Goal: Information Seeking & Learning: Learn about a topic

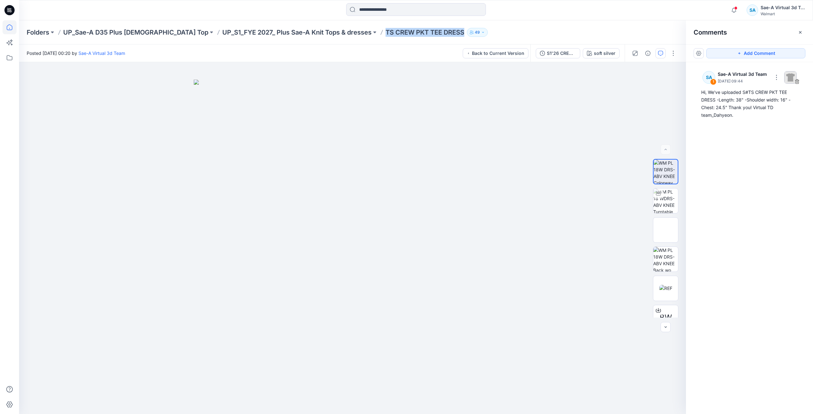
click at [9, 31] on icon at bounding box center [10, 27] width 14 height 14
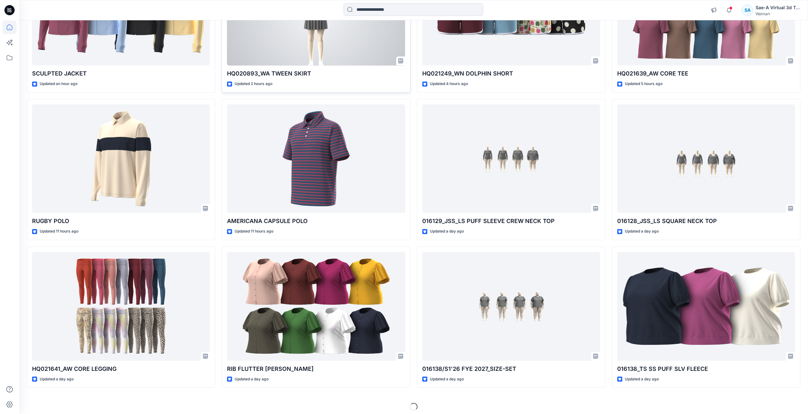
scroll to position [142, 0]
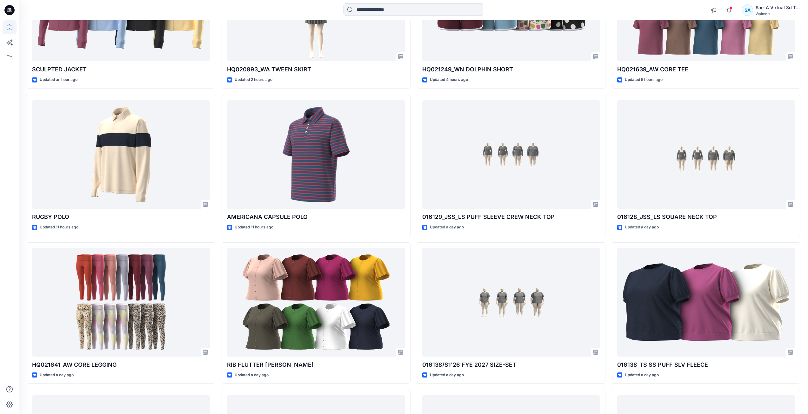
click at [403, 9] on input at bounding box center [414, 9] width 140 height 13
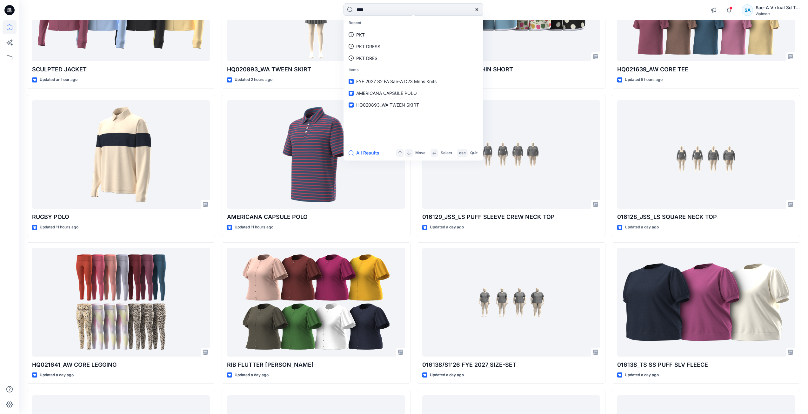
type input "*****"
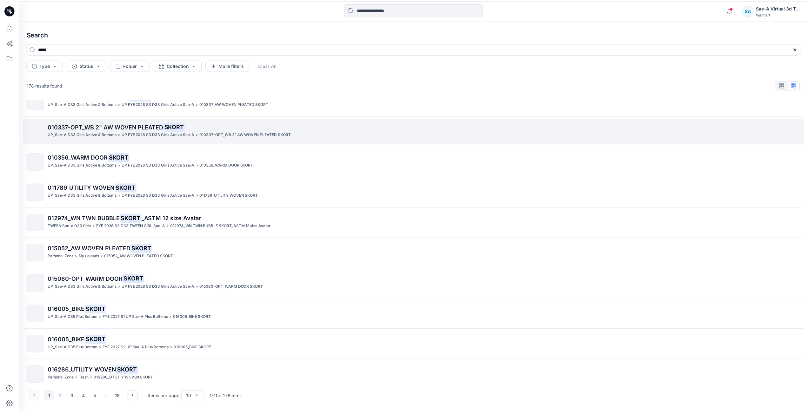
scroll to position [20, 0]
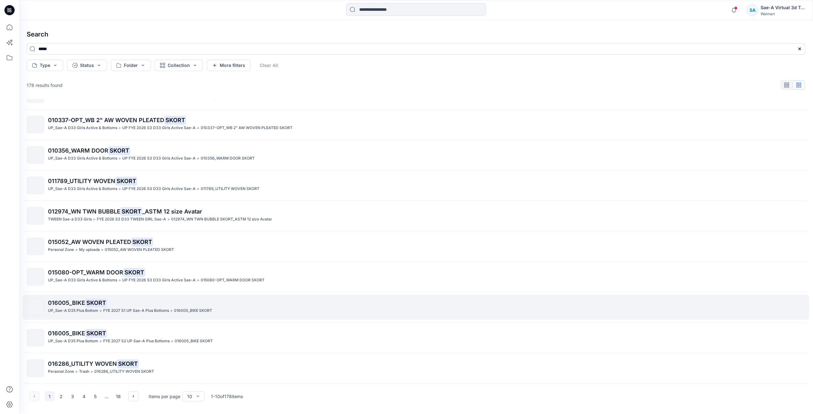
click at [83, 302] on span "016005_BIKE" at bounding box center [66, 303] width 37 height 7
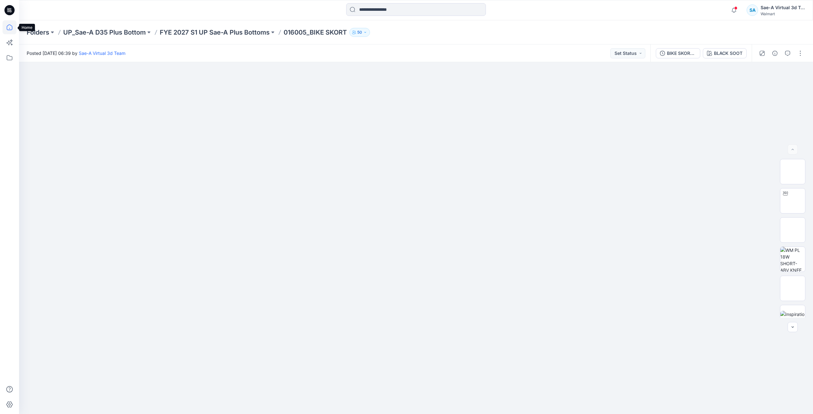
click at [16, 24] on icon at bounding box center [10, 27] width 14 height 14
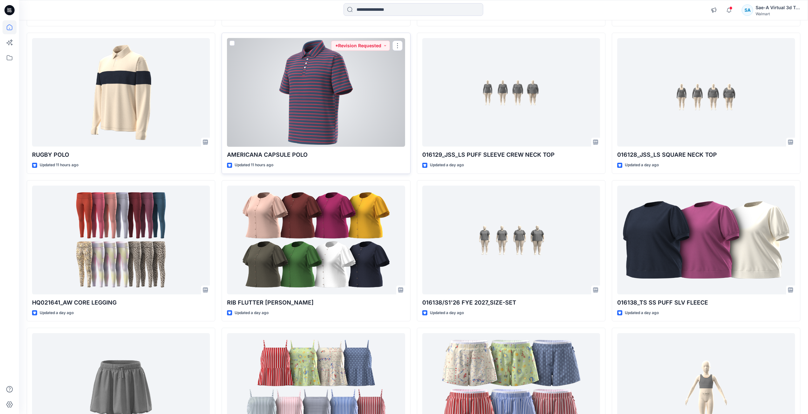
scroll to position [318, 0]
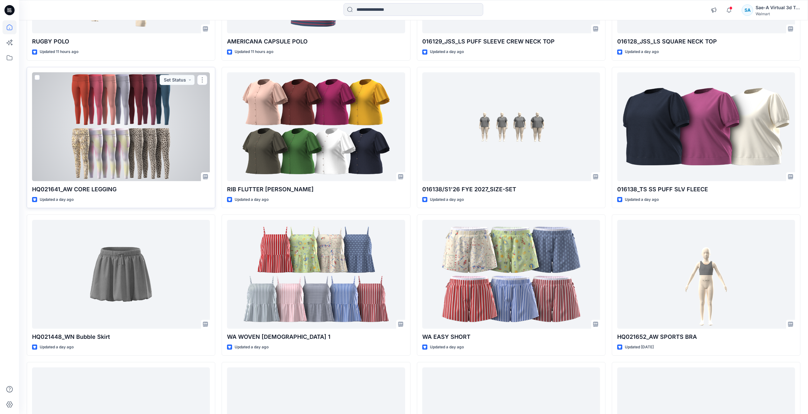
click at [140, 130] on div at bounding box center [121, 126] width 178 height 109
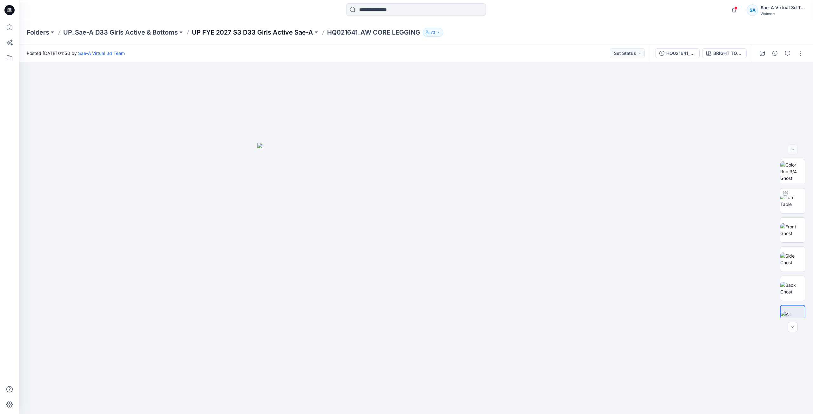
click at [261, 31] on p "UP FYE 2027 S3 D33 Girls Active Sae-A" at bounding box center [252, 32] width 121 height 9
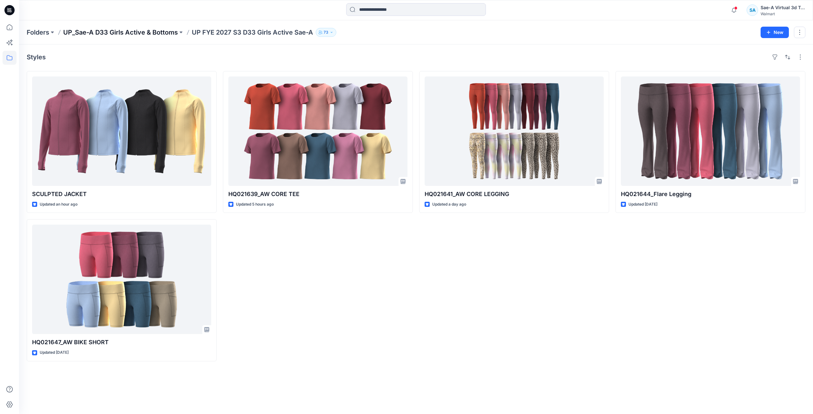
click at [177, 34] on p "UP_Sae-A D33 Girls Active & Bottoms" at bounding box center [120, 32] width 115 height 9
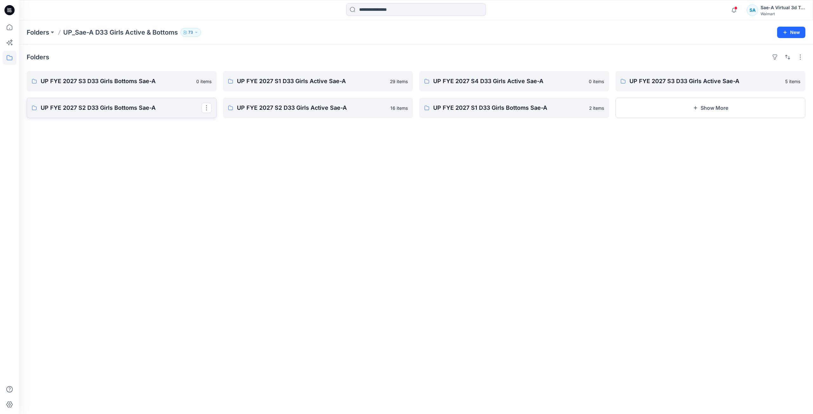
click at [147, 105] on p "UP FYE 2027 S2 D33 Girls Bottoms Sae-A" at bounding box center [121, 108] width 161 height 9
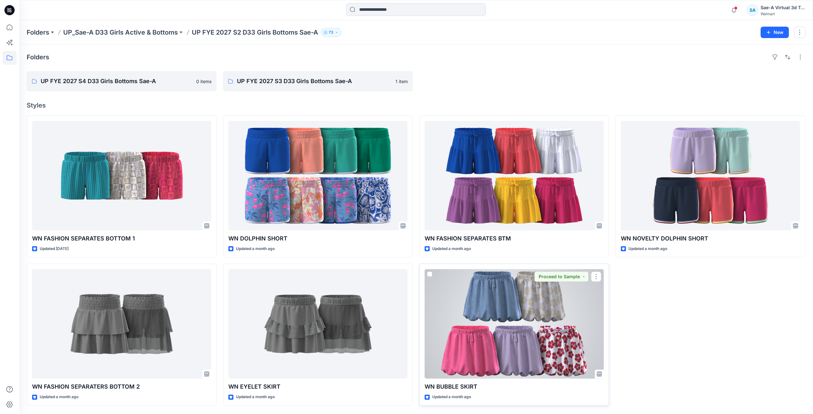
click at [472, 312] on div at bounding box center [514, 324] width 179 height 110
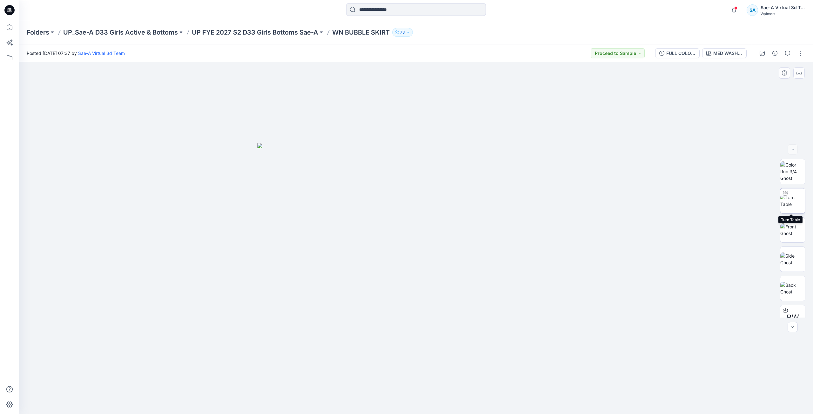
click at [792, 202] on img at bounding box center [792, 200] width 25 height 13
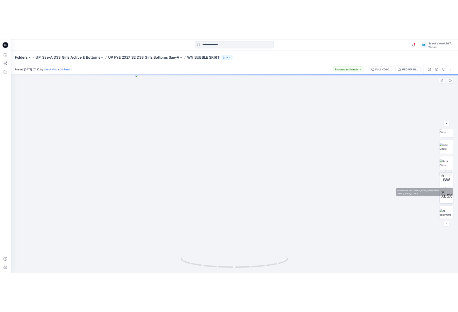
scroll to position [71, 0]
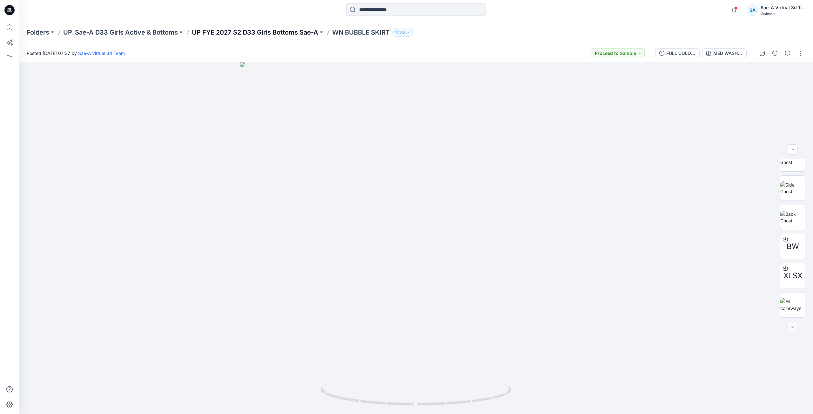
click at [291, 33] on p "UP FYE 2027 S2 D33 Girls Bottoms Sae-A" at bounding box center [255, 32] width 126 height 9
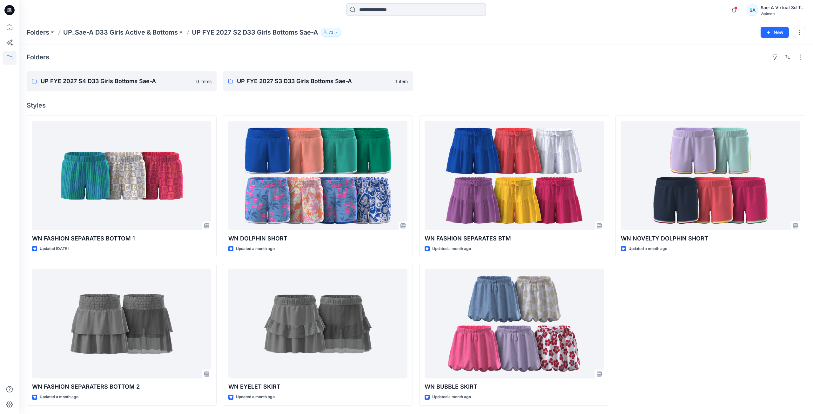
click at [364, 8] on input at bounding box center [416, 9] width 140 height 13
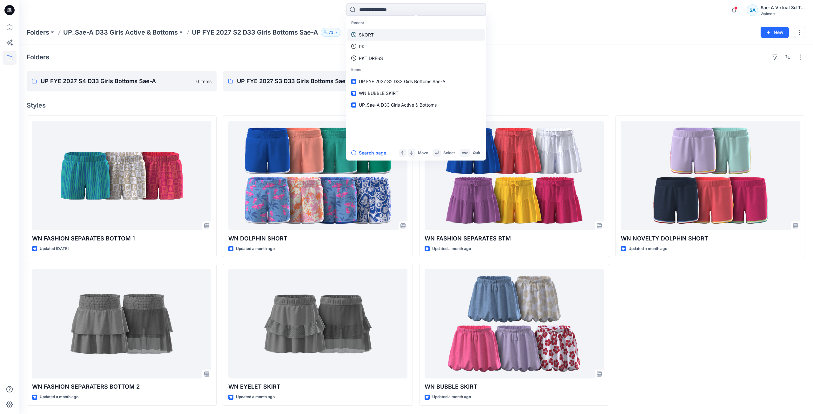
click at [360, 36] on p "SKORT" at bounding box center [366, 34] width 15 height 7
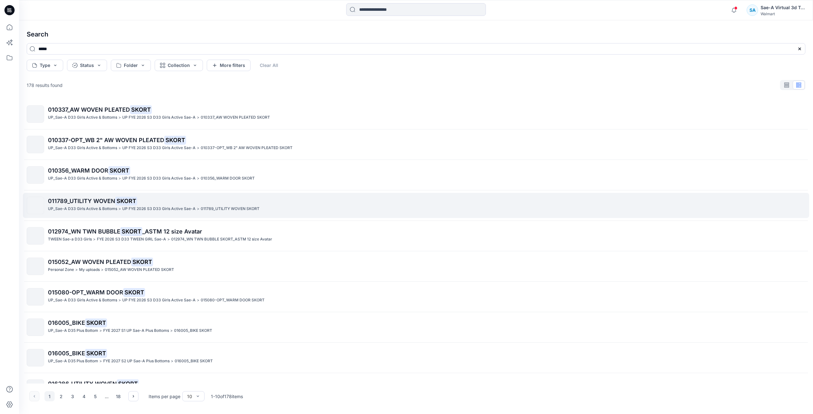
click at [114, 202] on span "011789_UTILITY WOVEN" at bounding box center [81, 201] width 67 height 7
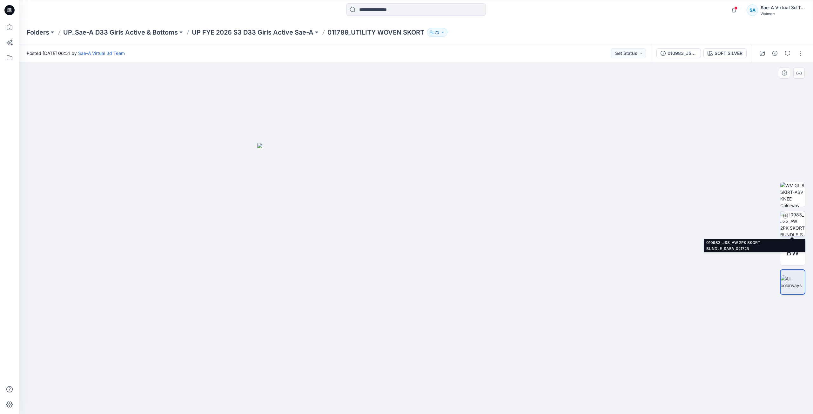
click at [786, 224] on img at bounding box center [792, 223] width 25 height 25
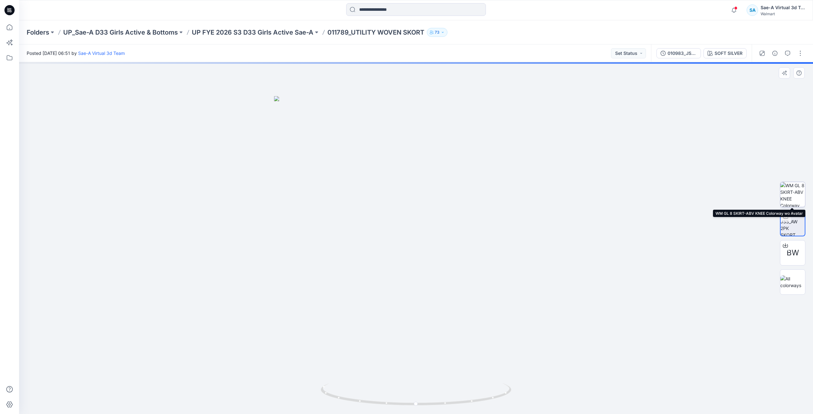
click at [797, 200] on img at bounding box center [792, 194] width 25 height 25
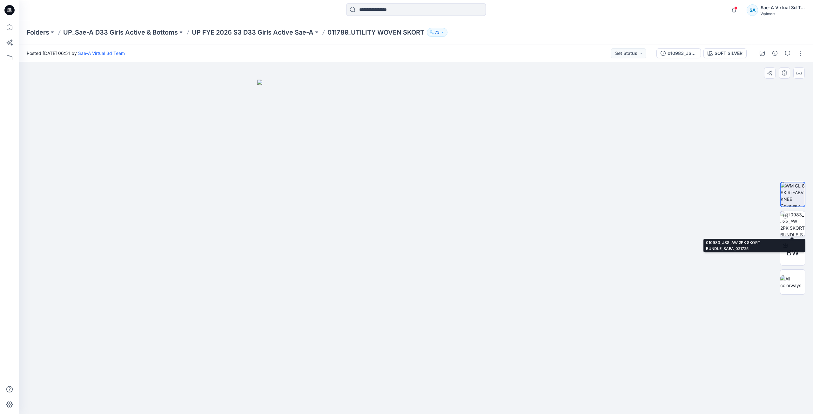
click at [796, 222] on img at bounding box center [792, 223] width 25 height 25
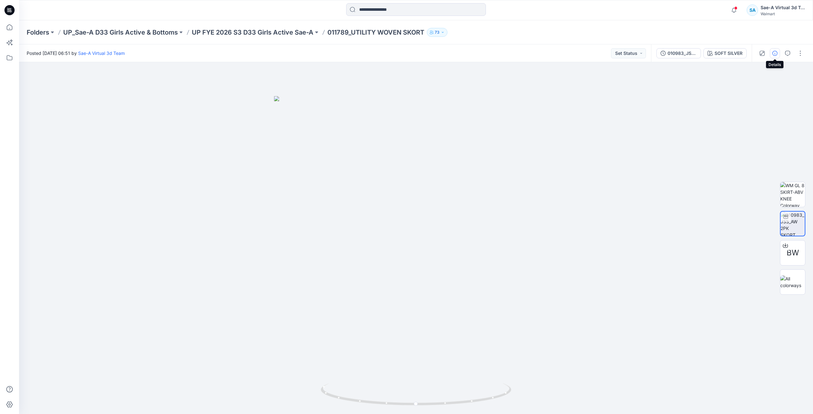
click at [773, 55] on icon "button" at bounding box center [774, 53] width 5 height 5
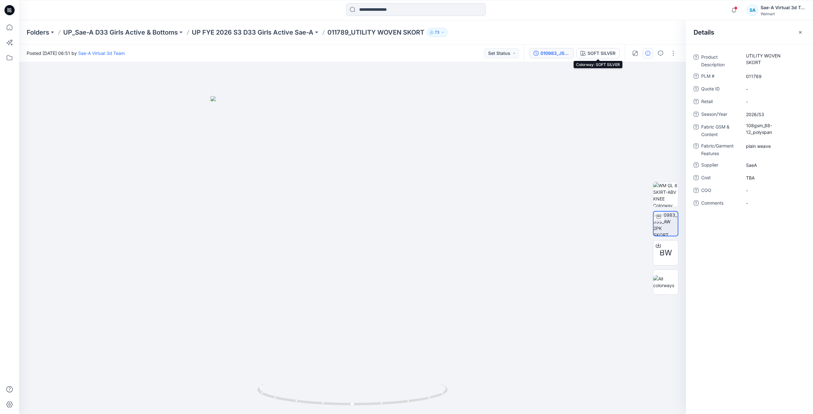
click at [558, 56] on div "010983_JSS_AW 2PK SKORT BUNDLE" at bounding box center [554, 53] width 29 height 7
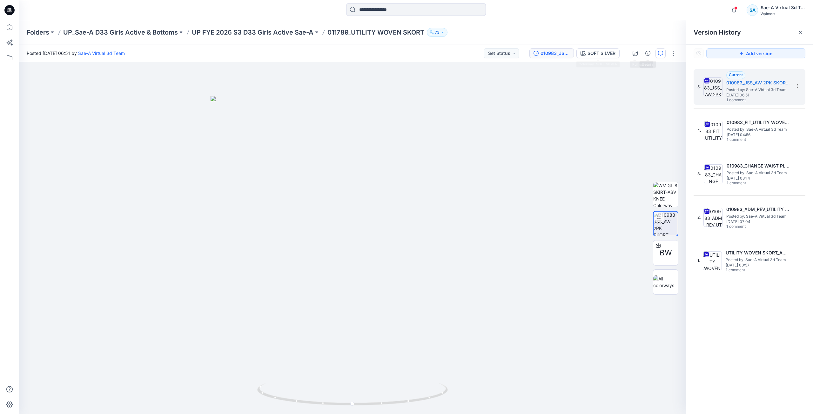
click at [661, 52] on icon "button" at bounding box center [660, 53] width 5 height 5
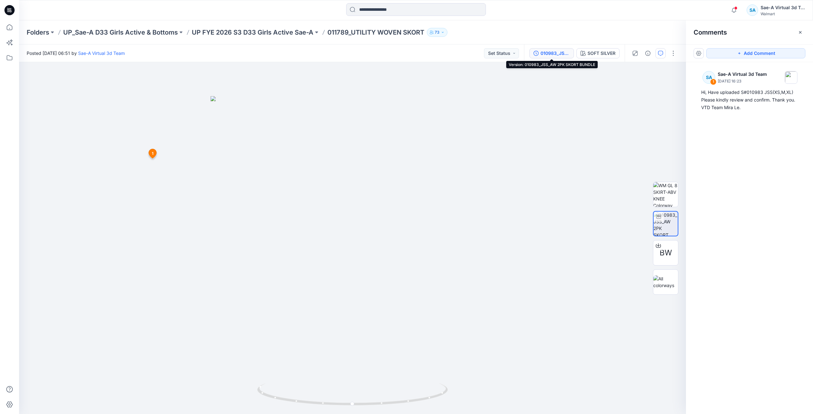
click at [542, 56] on div "010983_JSS_AW 2PK SKORT BUNDLE" at bounding box center [554, 53] width 29 height 7
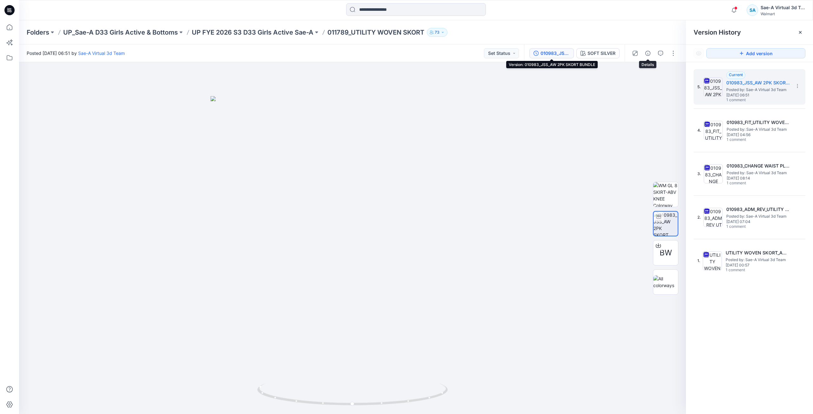
click at [655, 52] on div at bounding box center [654, 53] width 59 height 18
click at [659, 52] on icon "button" at bounding box center [660, 53] width 5 height 5
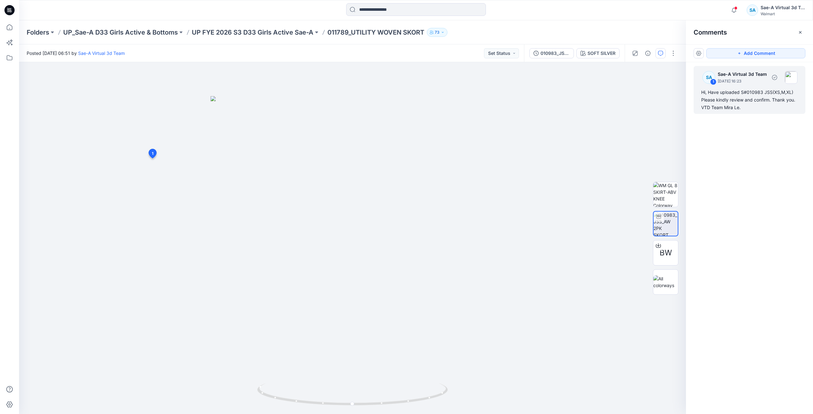
click at [740, 103] on div "Hi, Have uploaded S#010983 JSS(XS,M,XL) Please kindly review and confirm. Thank…" at bounding box center [749, 100] width 97 height 23
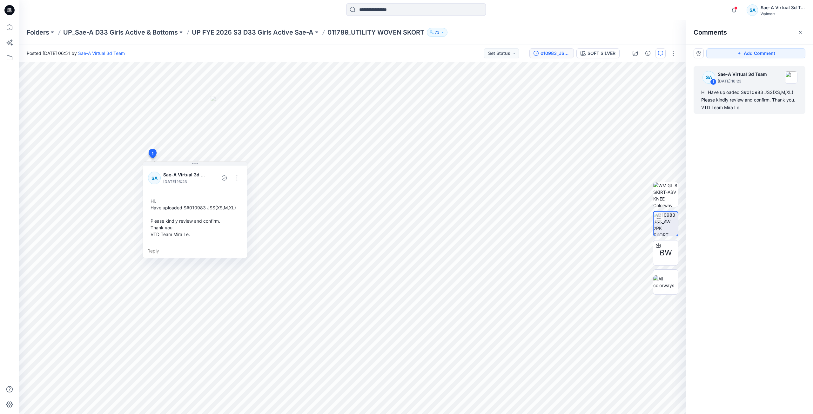
click at [553, 54] on div "010983_JSS_AW 2PK SKORT BUNDLE" at bounding box center [554, 53] width 29 height 7
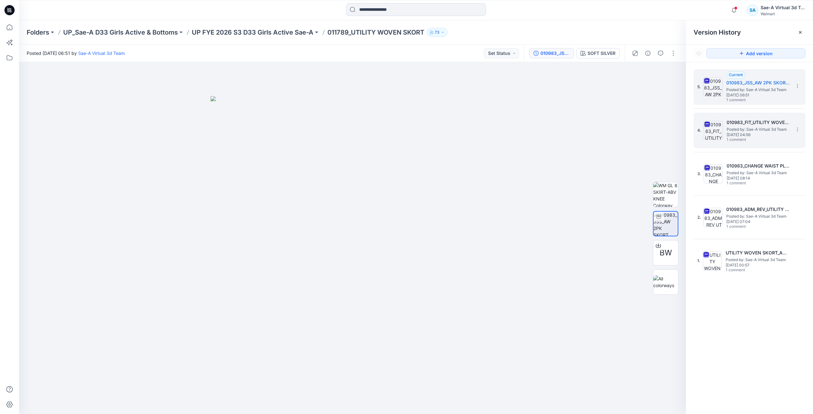
click at [761, 130] on span "Posted by: Sae-A Virtual 3d Team" at bounding box center [758, 129] width 64 height 6
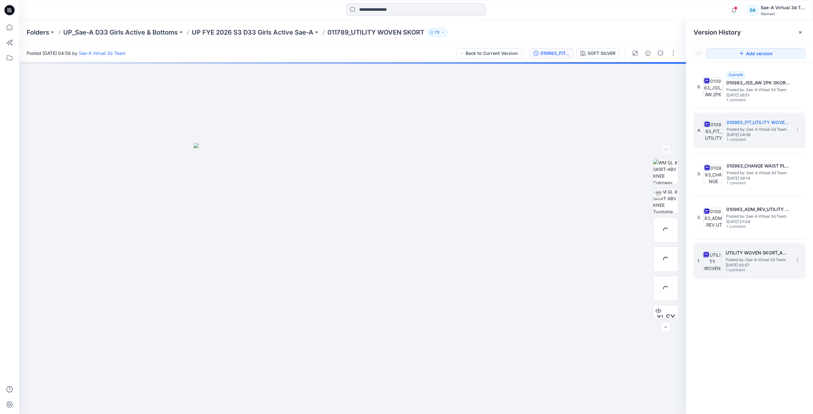
click at [739, 252] on h5 "UTILITY WOVEN SKORT_ADM_SAEA_101624" at bounding box center [757, 253] width 64 height 8
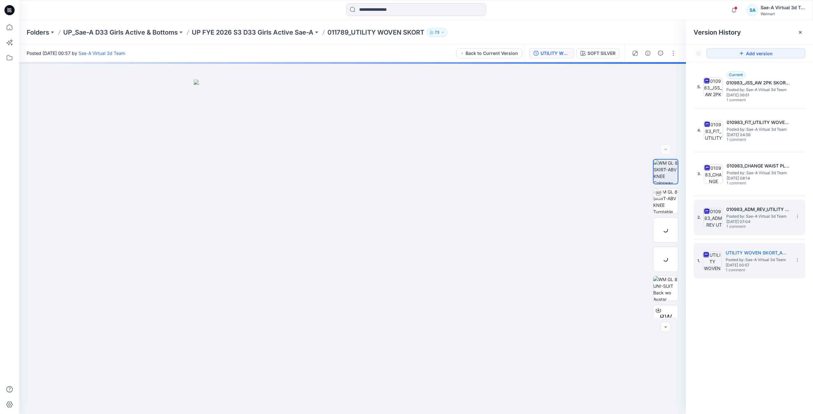
click at [732, 225] on span "1 comment" at bounding box center [748, 226] width 44 height 5
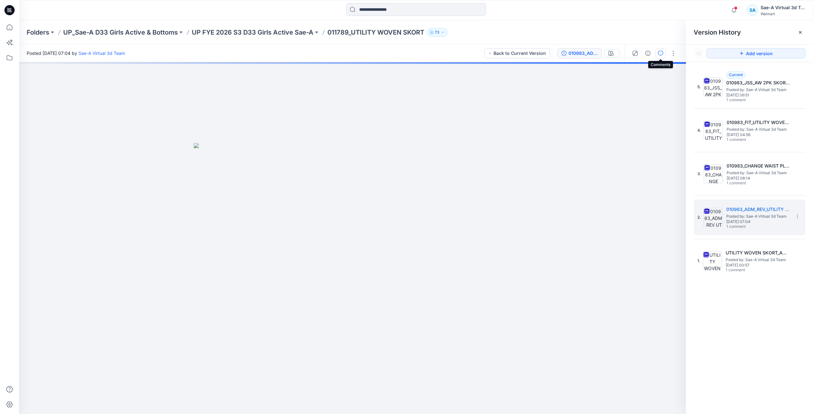
click at [659, 53] on icon "button" at bounding box center [660, 53] width 5 height 5
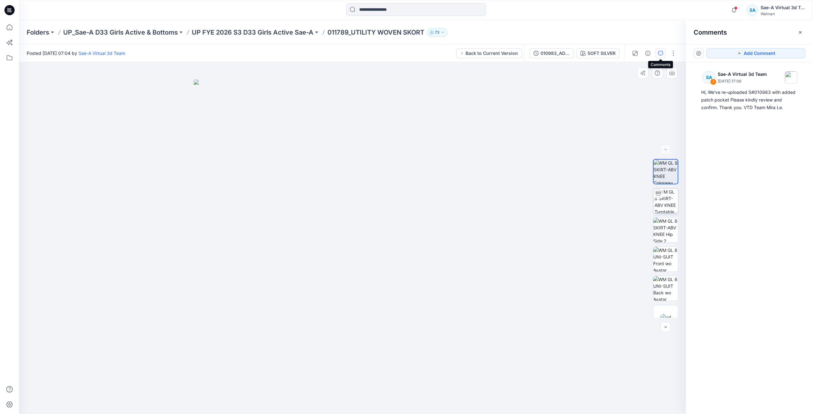
click at [665, 209] on img at bounding box center [665, 201] width 23 height 25
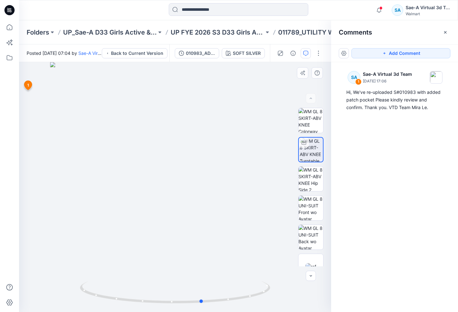
drag, startPoint x: 232, startPoint y: 301, endPoint x: 260, endPoint y: 307, distance: 28.0
click at [260, 307] on div at bounding box center [175, 187] width 312 height 250
